Goal: Transaction & Acquisition: Purchase product/service

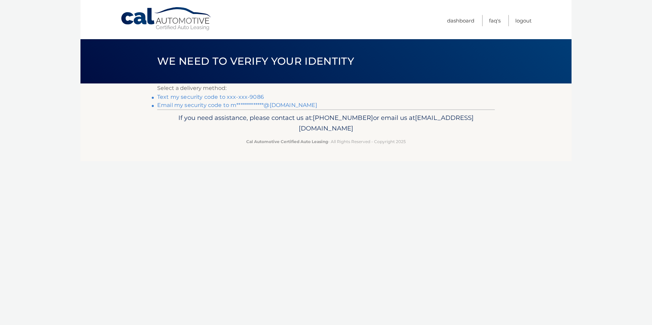
click at [199, 98] on link "Text my security code to xxx-xxx-9086" at bounding box center [210, 97] width 107 height 6
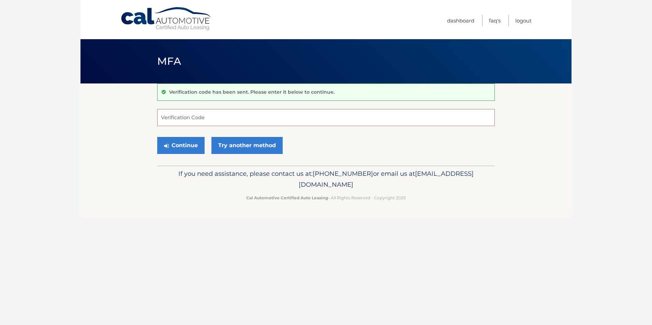
click at [191, 113] on input "Verification Code" at bounding box center [325, 117] width 337 height 17
type input "879470"
click at [157, 137] on button "Continue" at bounding box center [180, 145] width 47 height 17
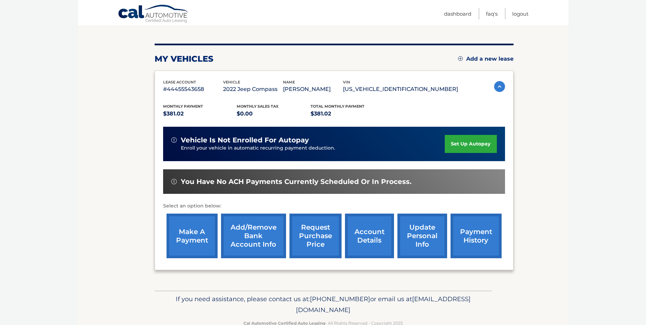
scroll to position [88, 0]
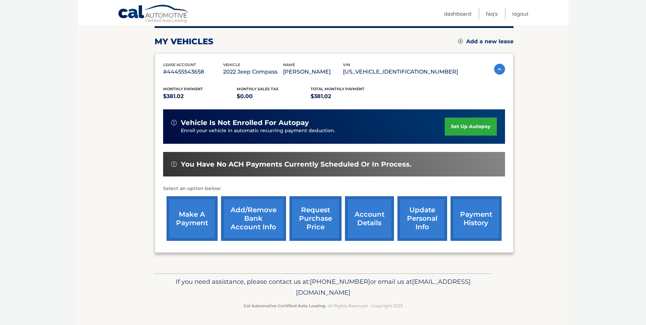
click at [197, 226] on link "make a payment" at bounding box center [192, 218] width 51 height 45
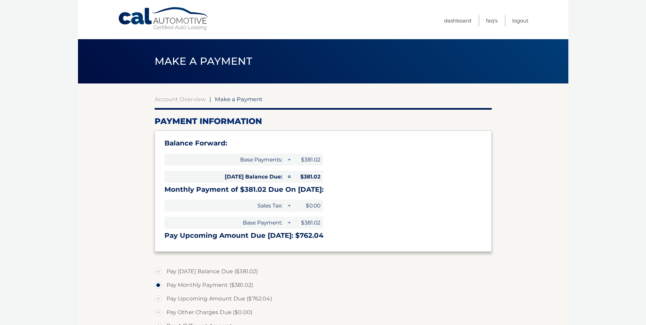
select select "ZjlhMzNiNjEtNGU1MC00MGVmLWFlNDEtYTkxMmNmMGY5Yzhi"
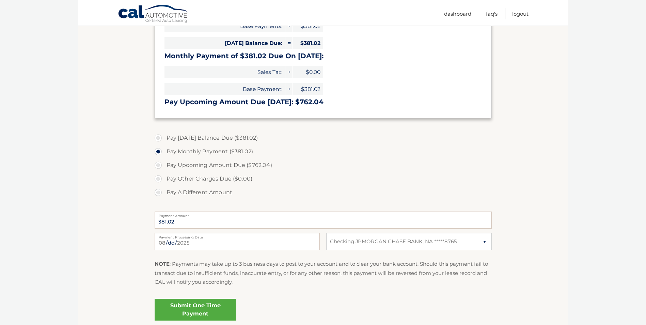
scroll to position [136, 0]
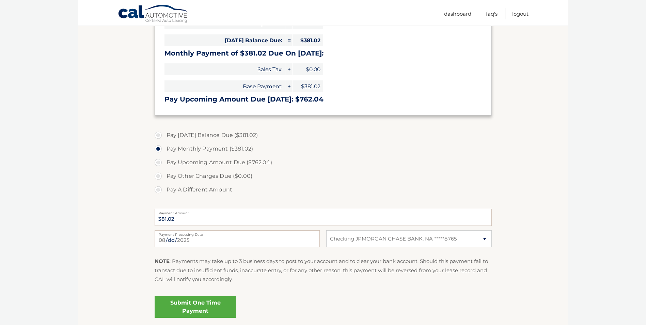
click at [160, 136] on label "Pay [DATE] Balance Due ($381.02)" at bounding box center [323, 135] width 337 height 14
click at [160, 136] on input "Pay [DATE] Balance Due ($381.02)" at bounding box center [160, 133] width 7 height 11
radio input "true"
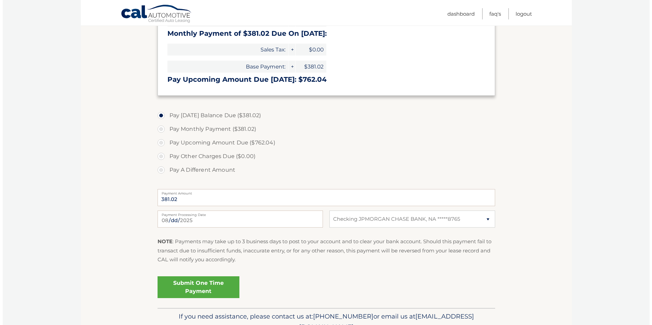
scroll to position [170, 0]
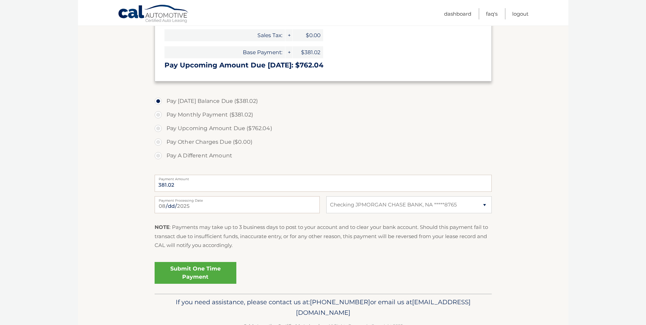
click at [223, 278] on link "Submit One Time Payment" at bounding box center [196, 273] width 82 height 22
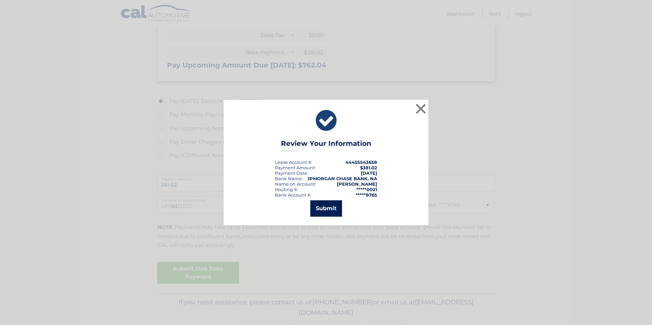
click at [324, 212] on button "Submit" at bounding box center [326, 208] width 32 height 16
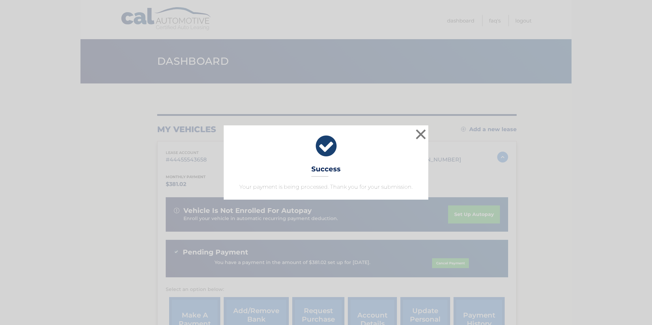
click at [394, 164] on div "× Success Your payment is being processed. Thank you for your submission." at bounding box center [326, 162] width 204 height 74
click at [421, 135] on button "×" at bounding box center [421, 134] width 14 height 14
